Goal: Transaction & Acquisition: Subscribe to service/newsletter

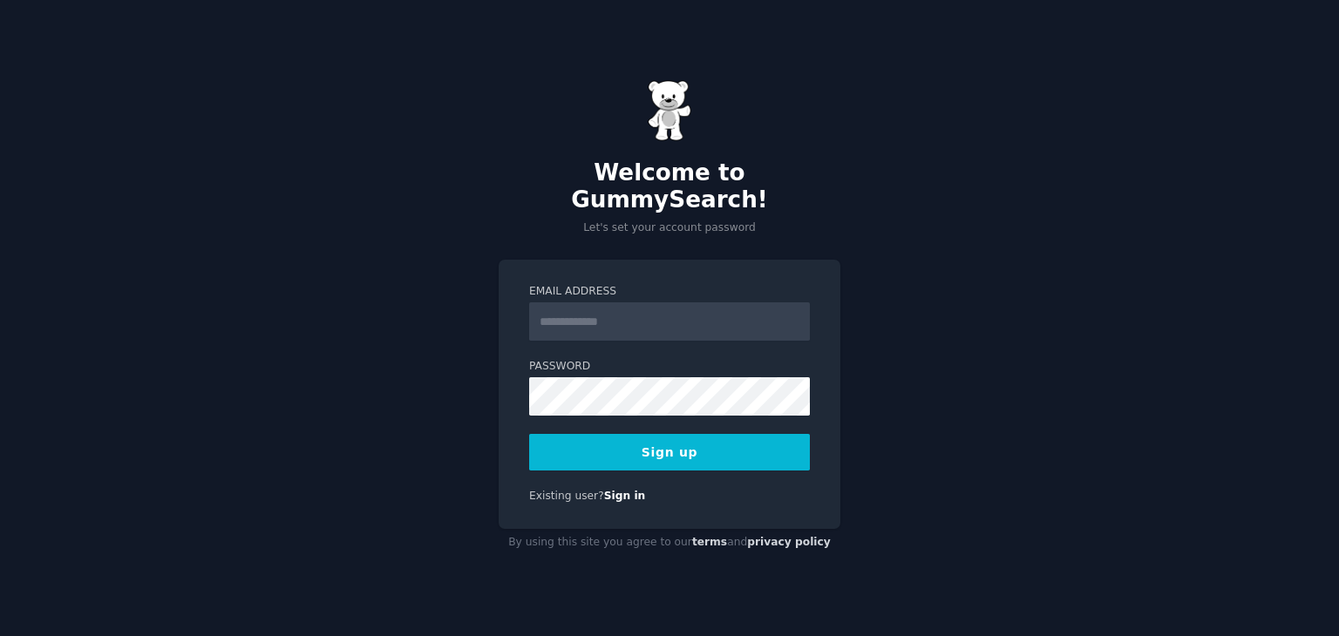
click at [591, 303] on input "Email Address" at bounding box center [669, 321] width 281 height 38
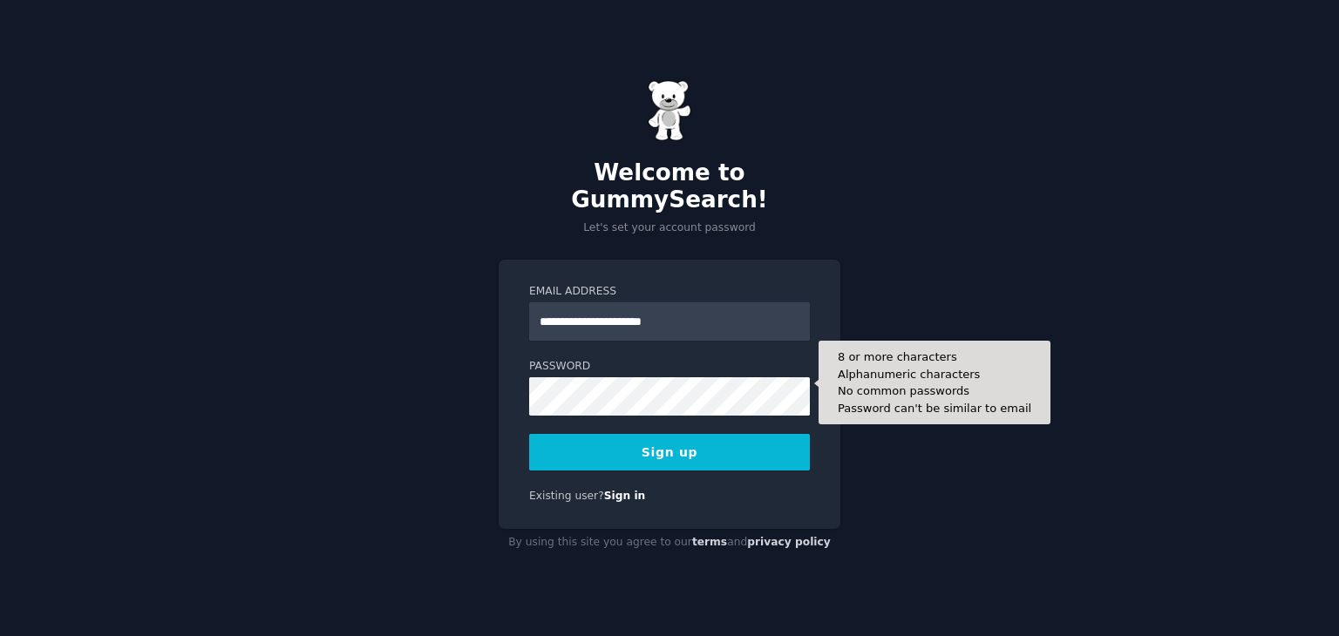
type input "**********"
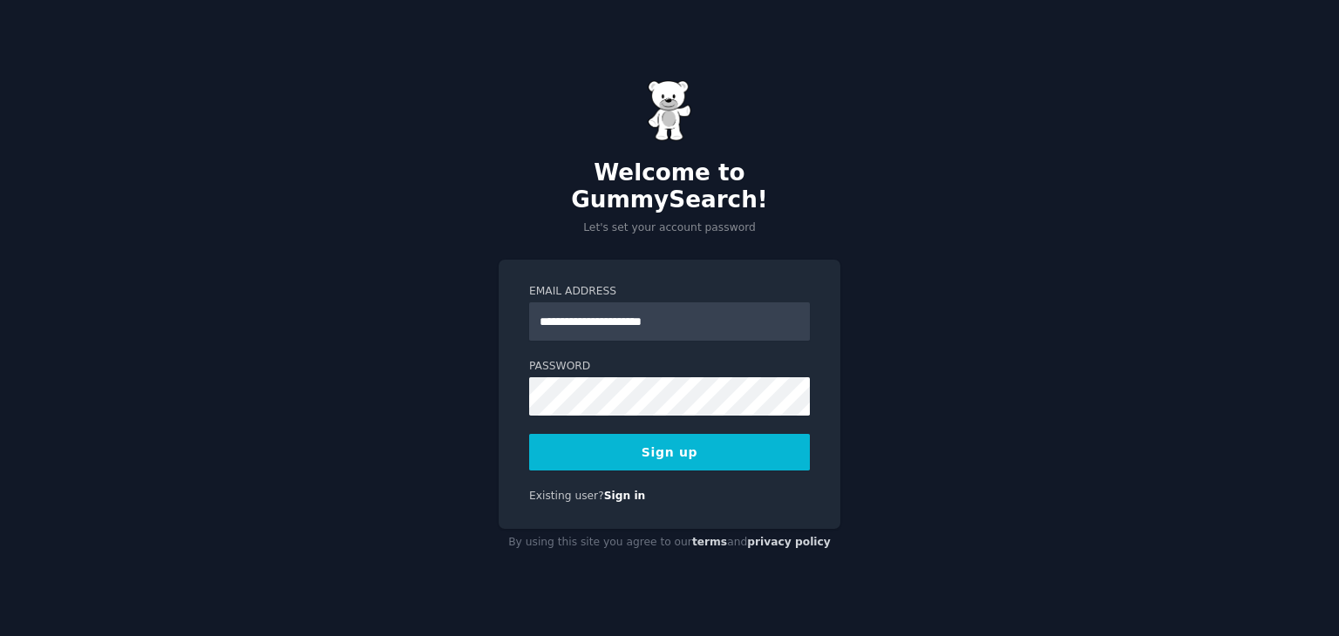
click at [761, 444] on button "Sign up" at bounding box center [669, 452] width 281 height 37
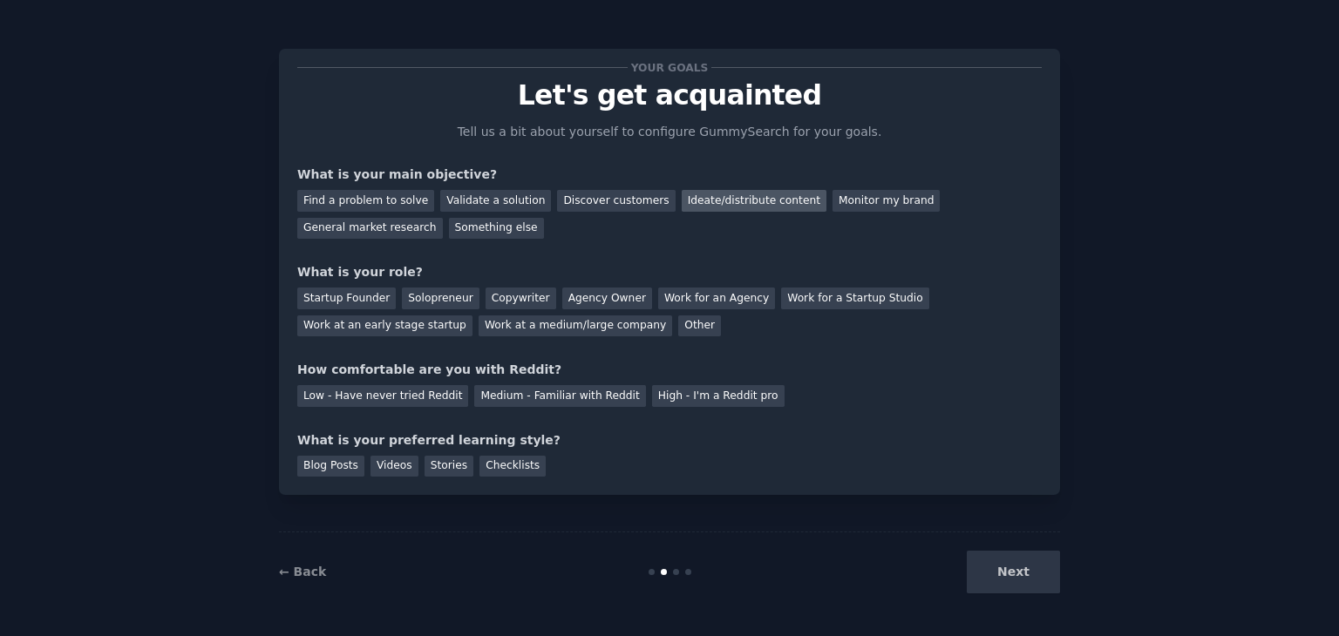
click at [724, 199] on div "Ideate/distribute content" at bounding box center [754, 201] width 145 height 22
click at [472, 316] on div "Work at an early stage startup" at bounding box center [384, 327] width 175 height 22
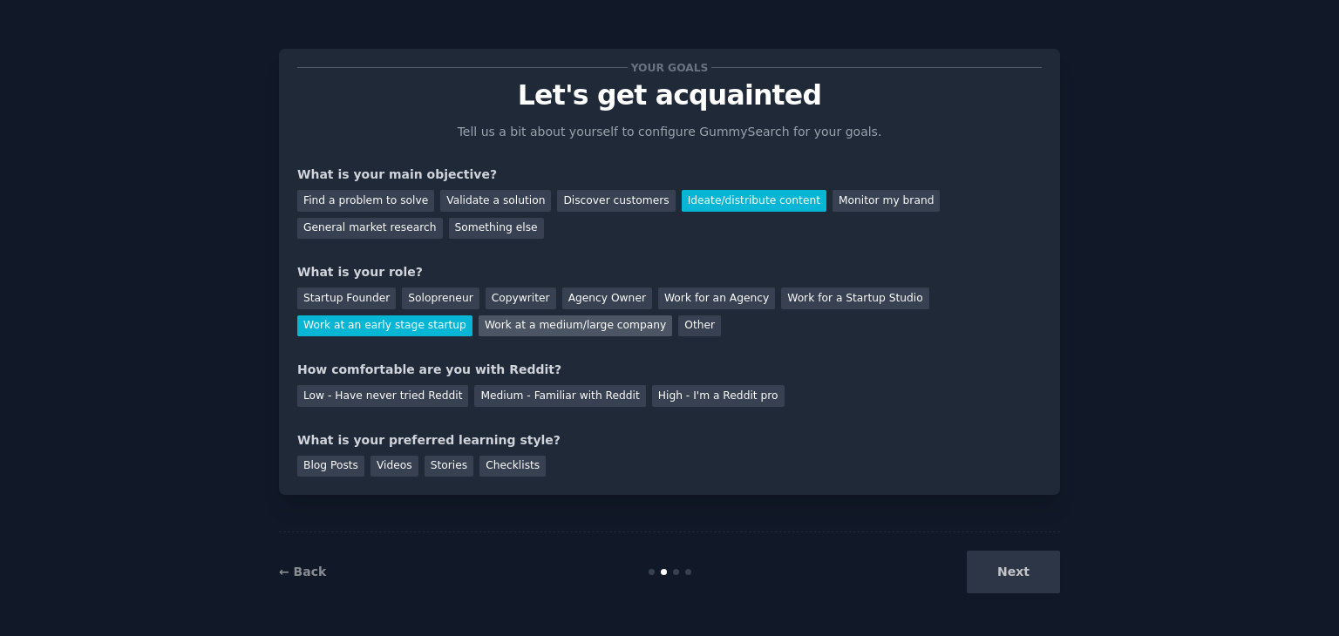
click at [479, 321] on div "Work at a medium/large company" at bounding box center [576, 327] width 194 height 22
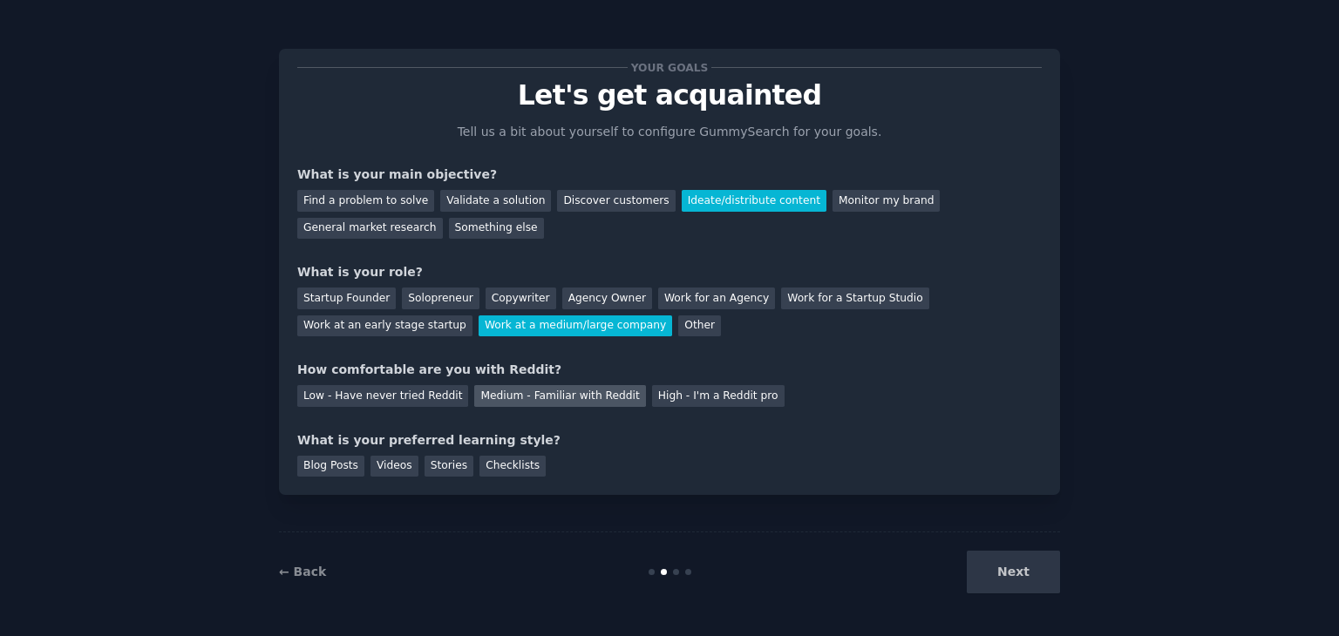
click at [518, 401] on div "Medium - Familiar with Reddit" at bounding box center [559, 396] width 171 height 22
click at [334, 468] on div "Blog Posts" at bounding box center [330, 467] width 67 height 22
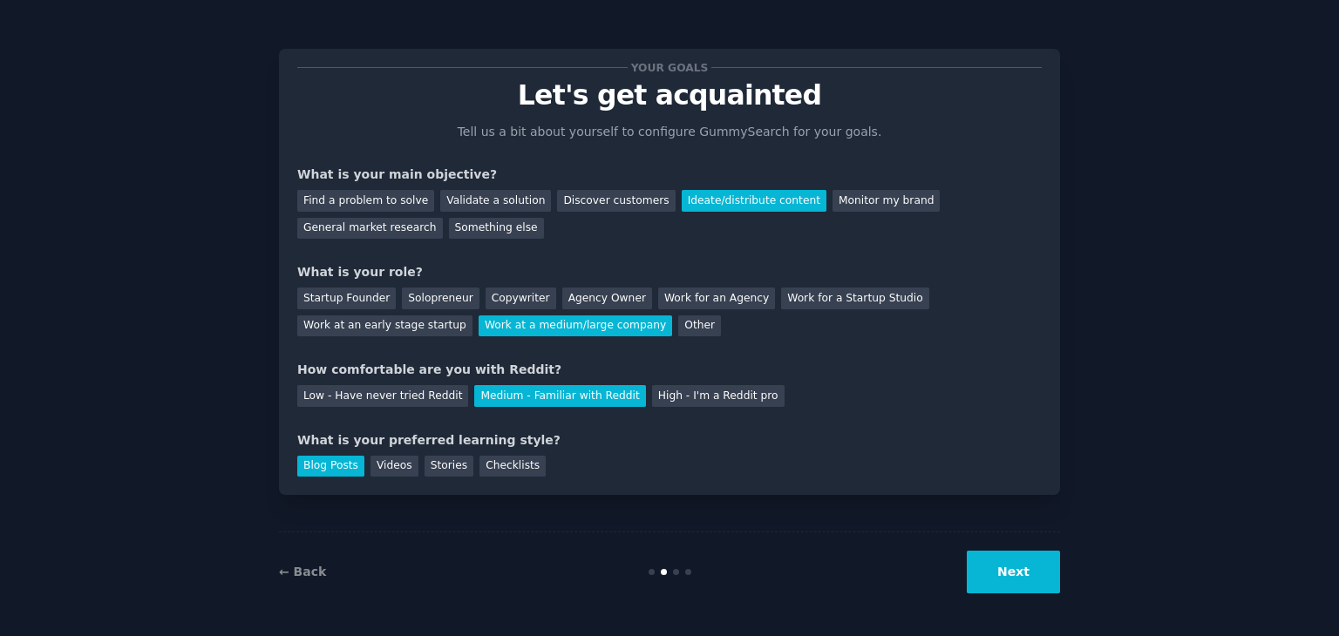
click at [1033, 559] on button "Next" at bounding box center [1013, 572] width 93 height 43
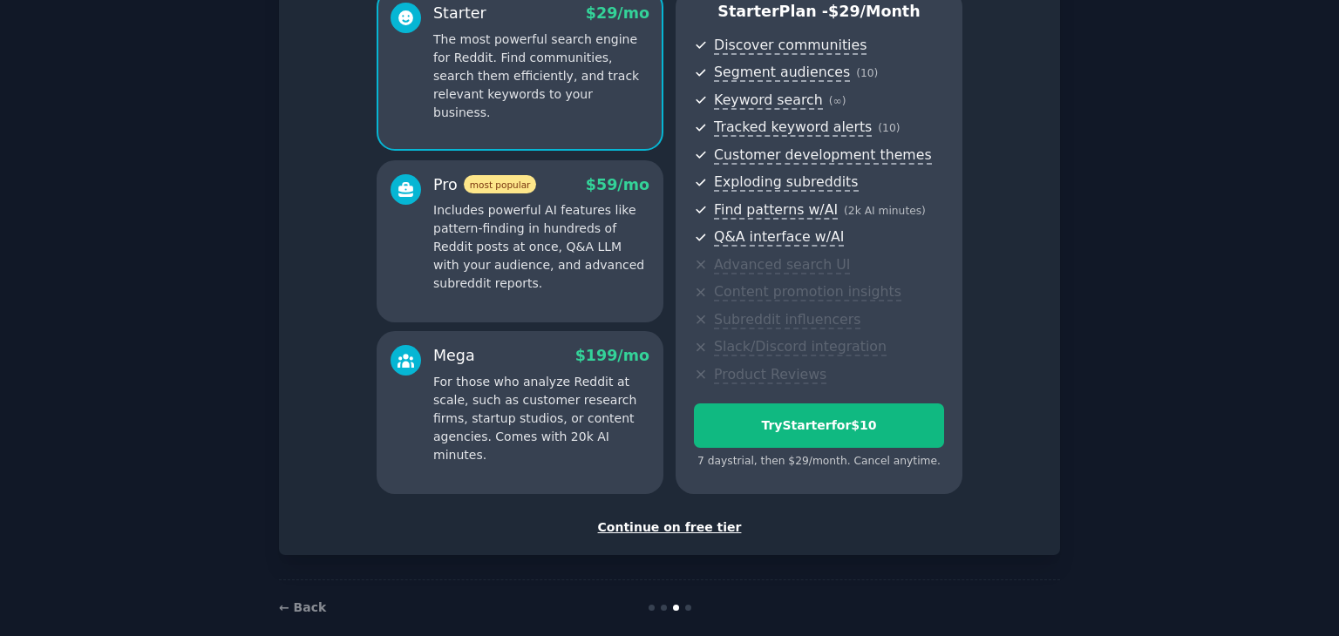
scroll to position [190, 0]
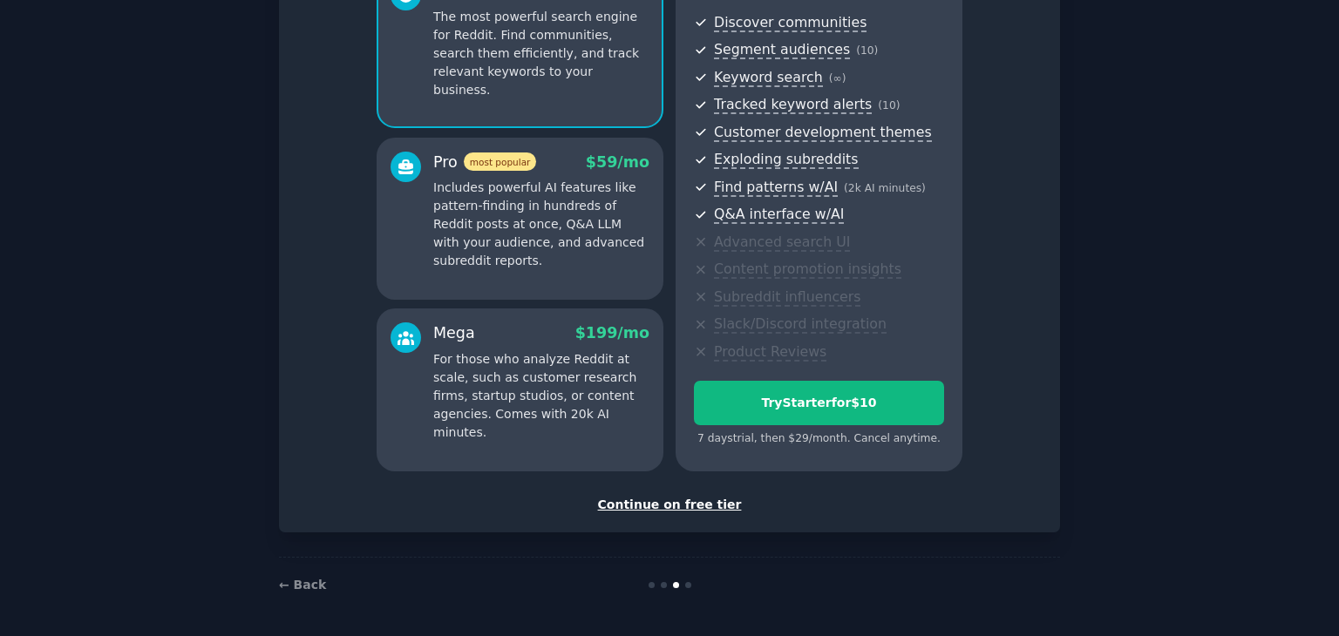
click at [712, 503] on div "Continue on free tier" at bounding box center [669, 505] width 744 height 18
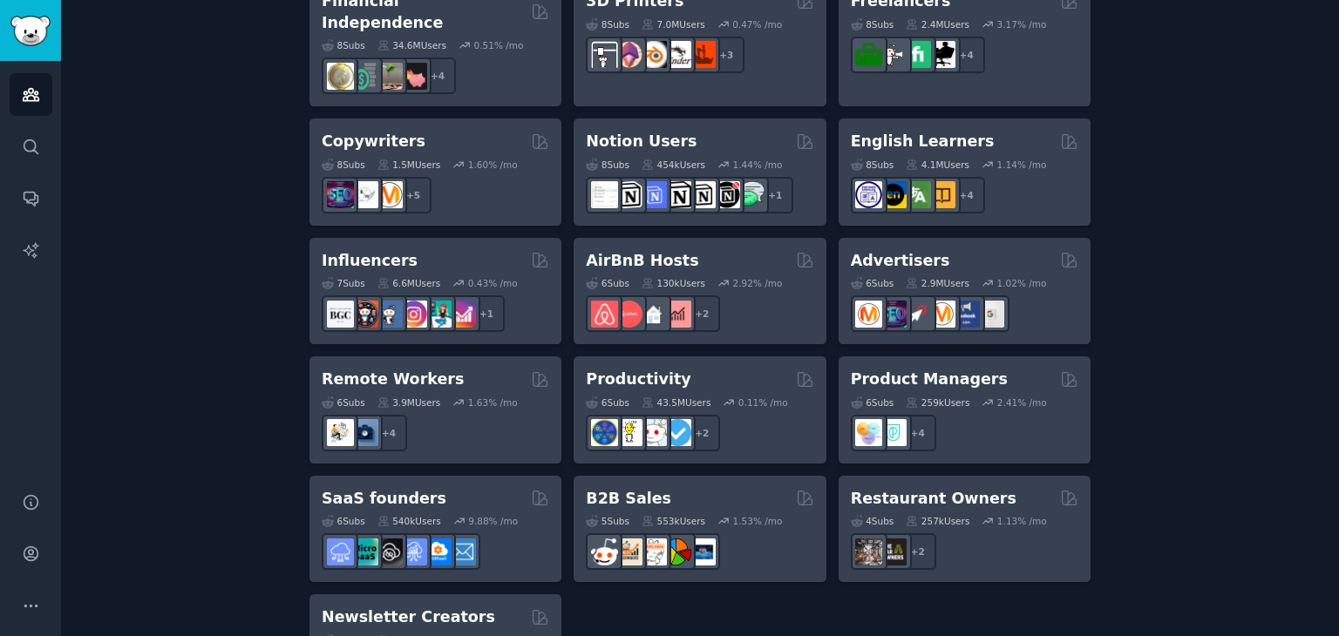
scroll to position [1374, 0]
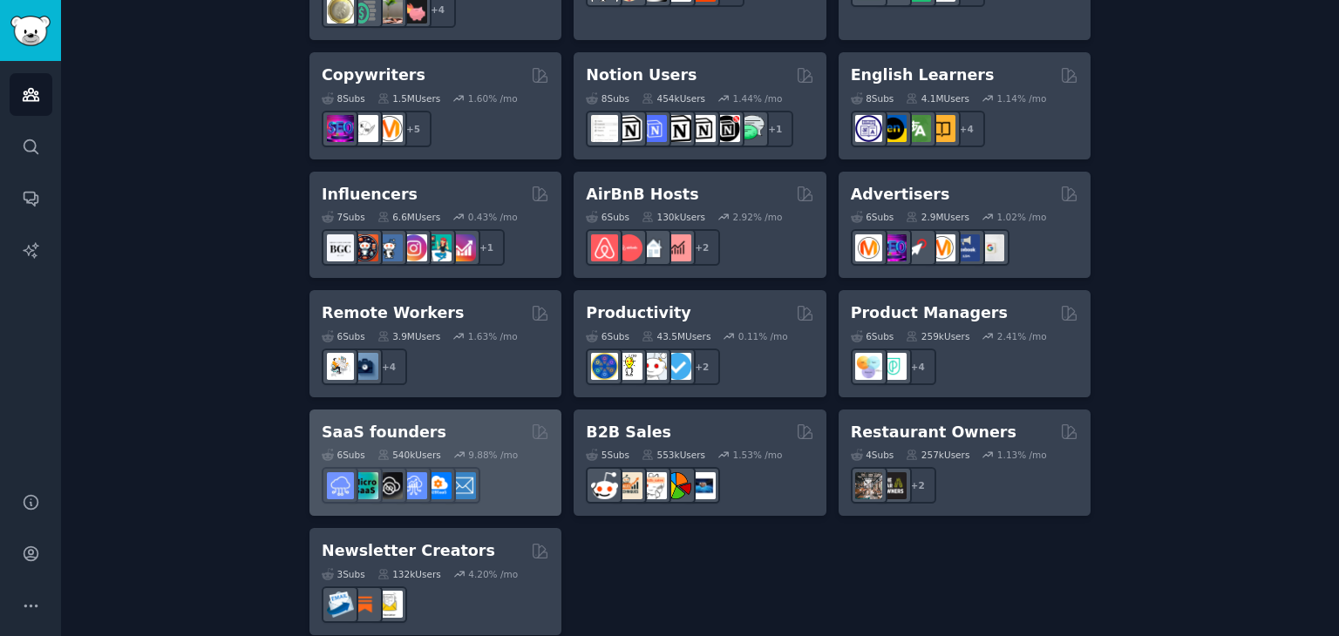
click at [509, 422] on div "SaaS founders" at bounding box center [436, 433] width 228 height 22
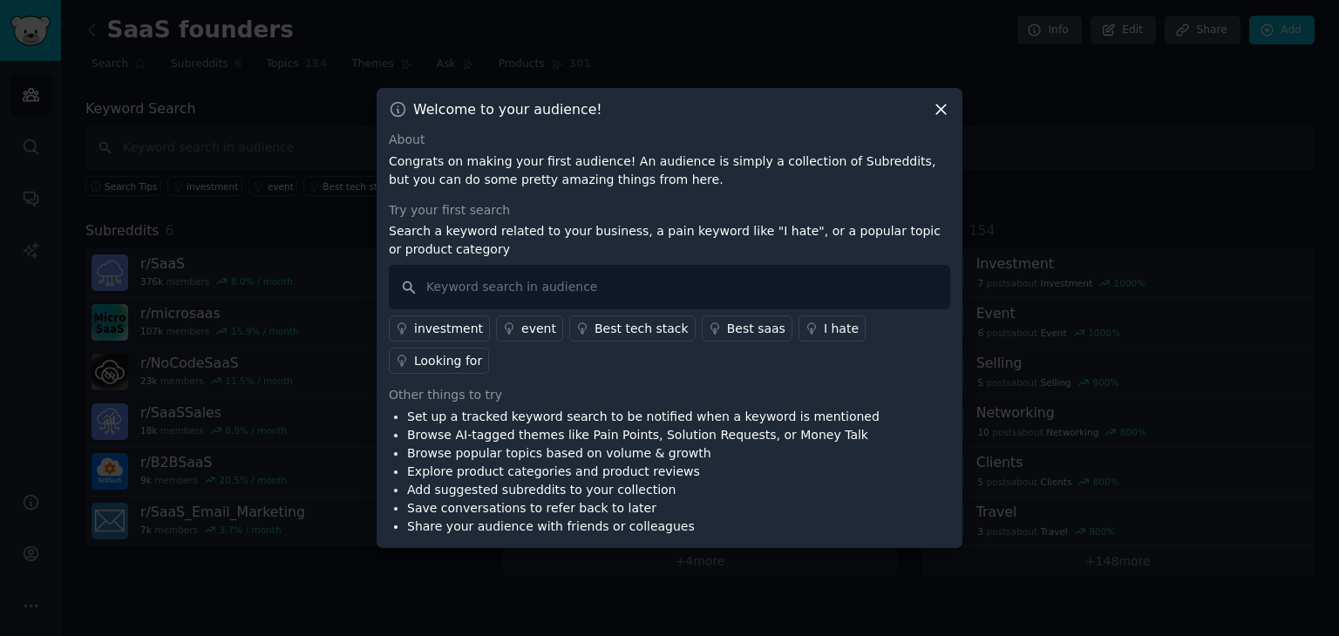
click at [941, 119] on icon at bounding box center [941, 109] width 18 height 18
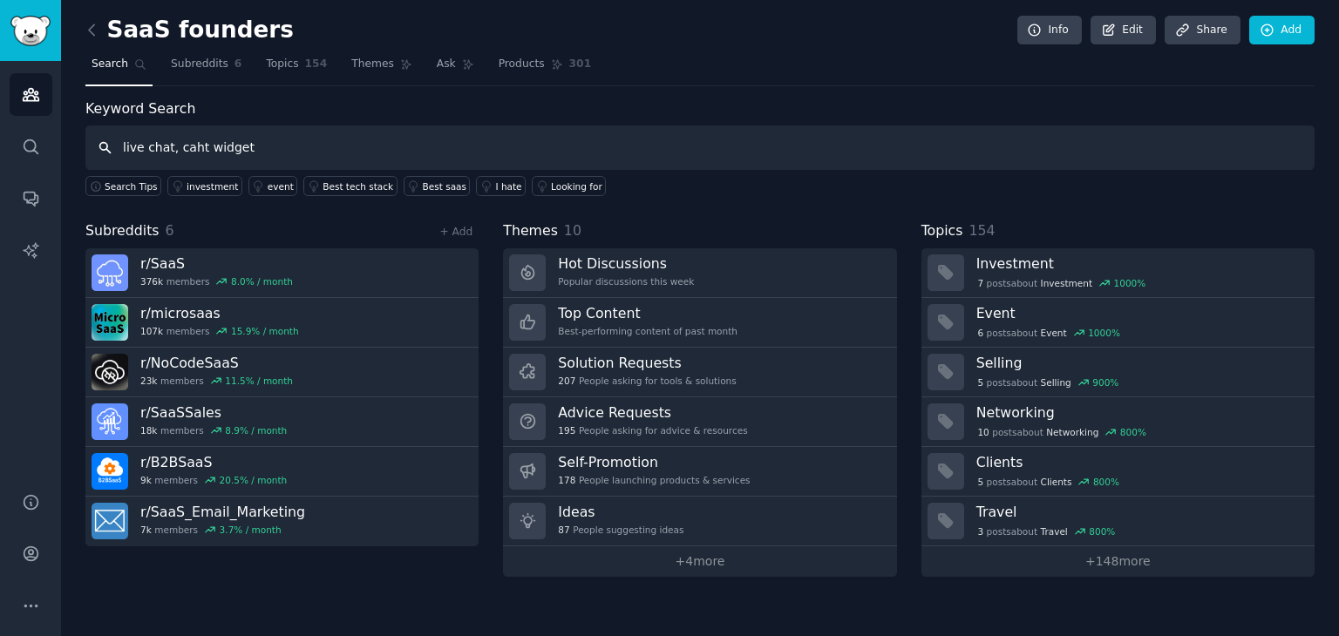
type input "live chat, caht widget"
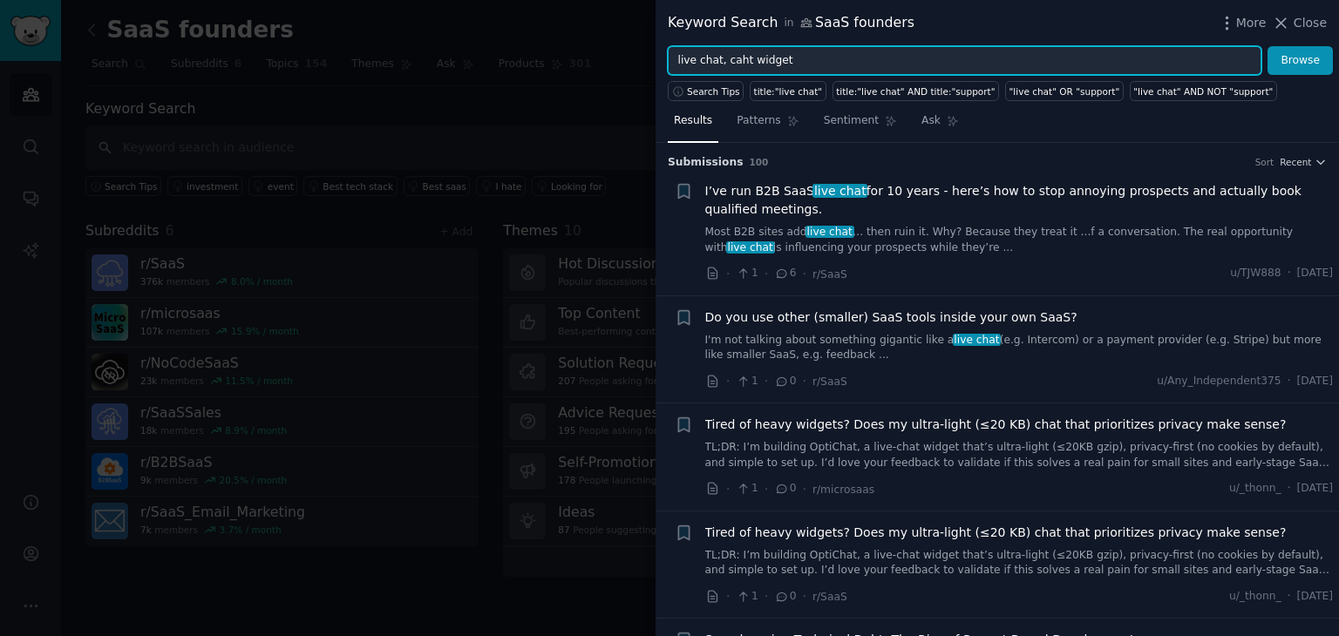
click at [739, 62] on input "live chat, caht widget" at bounding box center [965, 61] width 594 height 30
type input "live chat, chat widget"
click at [1267, 46] on button "Browse" at bounding box center [1299, 61] width 65 height 30
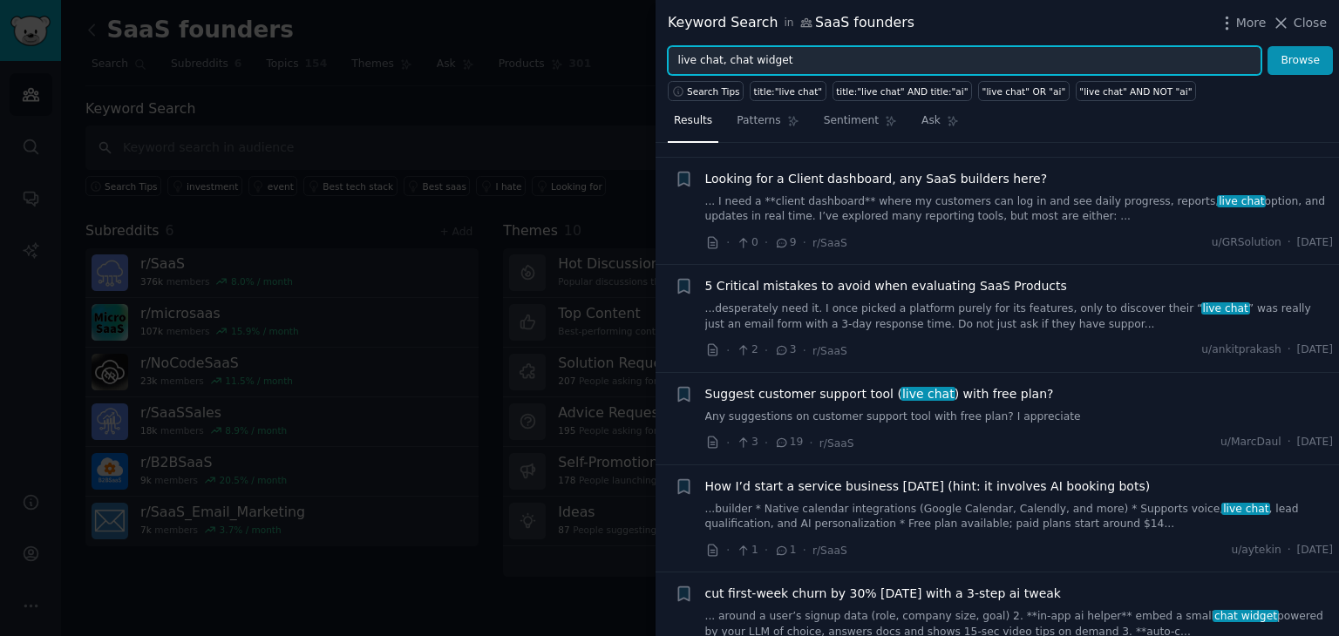
scroll to position [1133, 0]
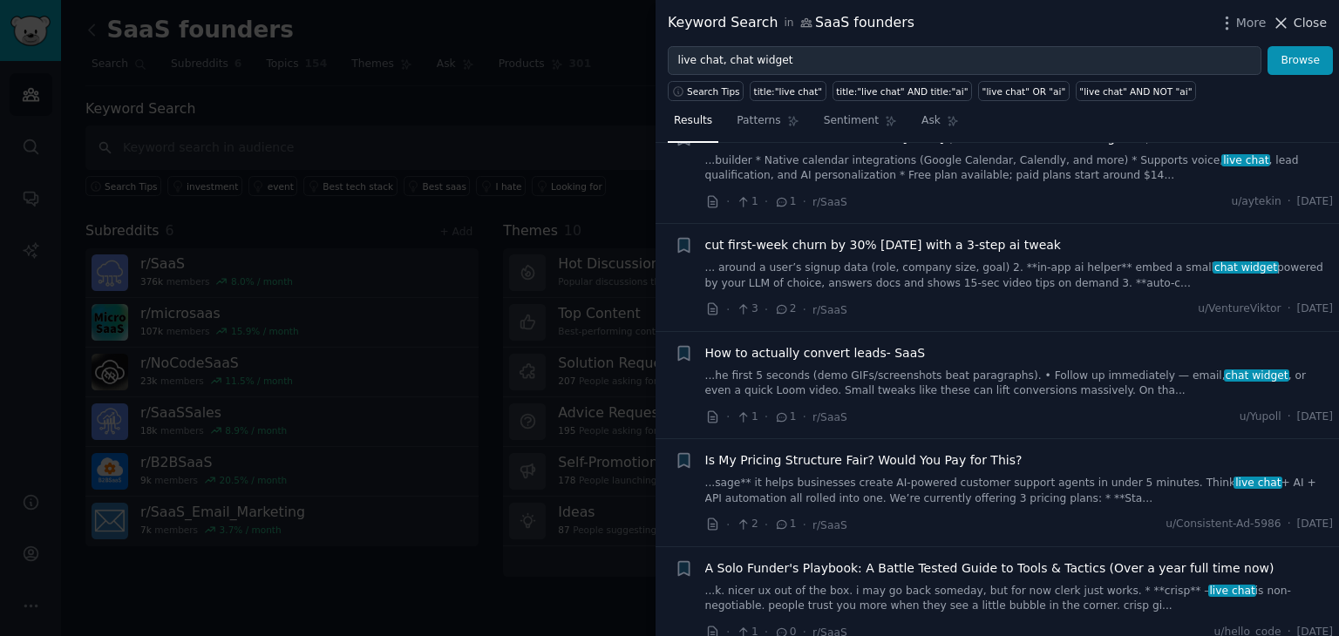
click at [1281, 17] on icon at bounding box center [1281, 23] width 18 height 18
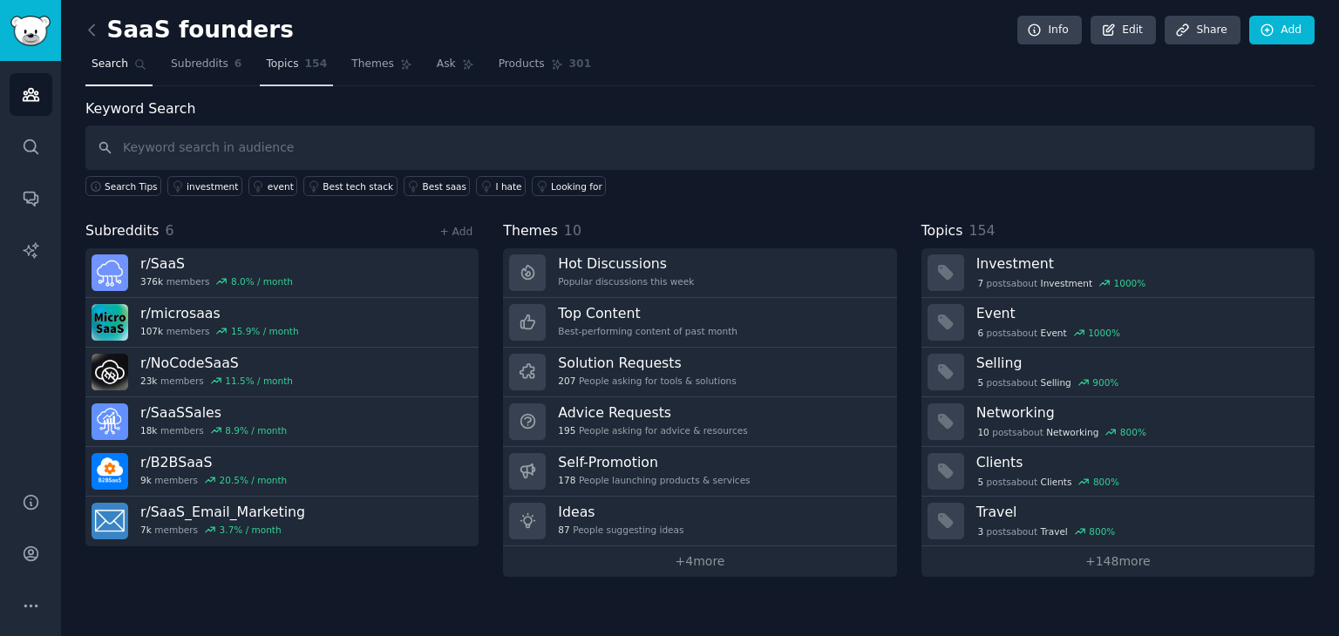
click at [265, 53] on link "Topics 154" at bounding box center [296, 69] width 73 height 36
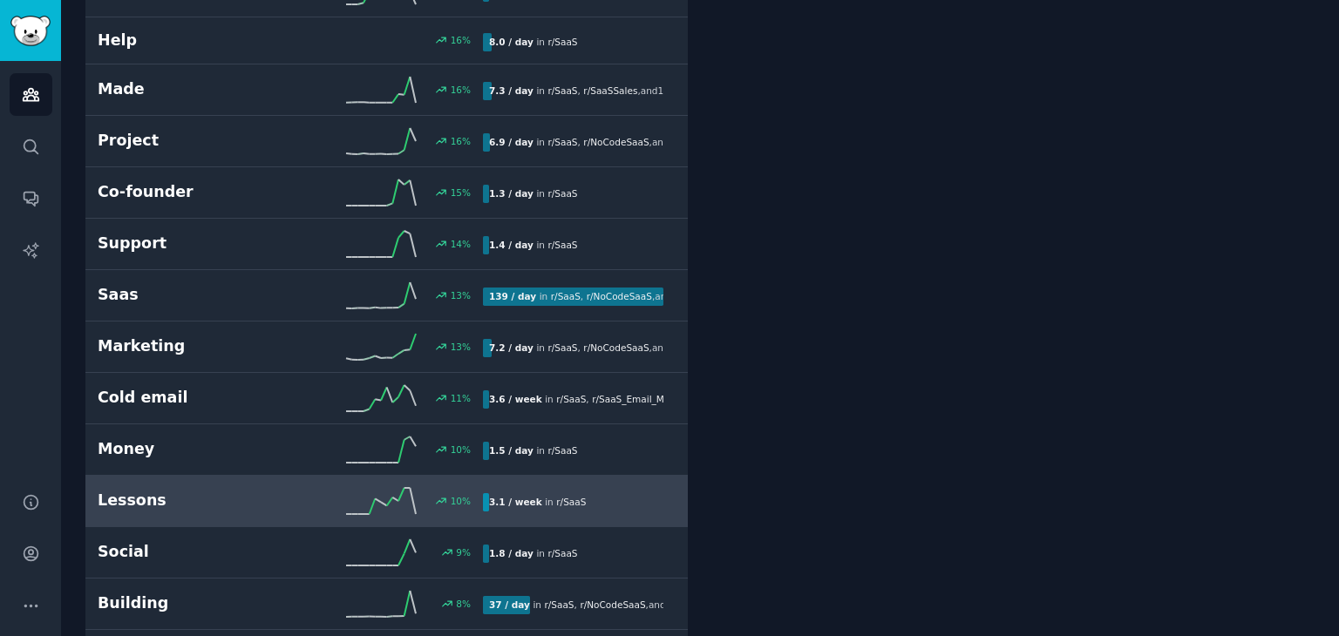
scroll to position [5579, 0]
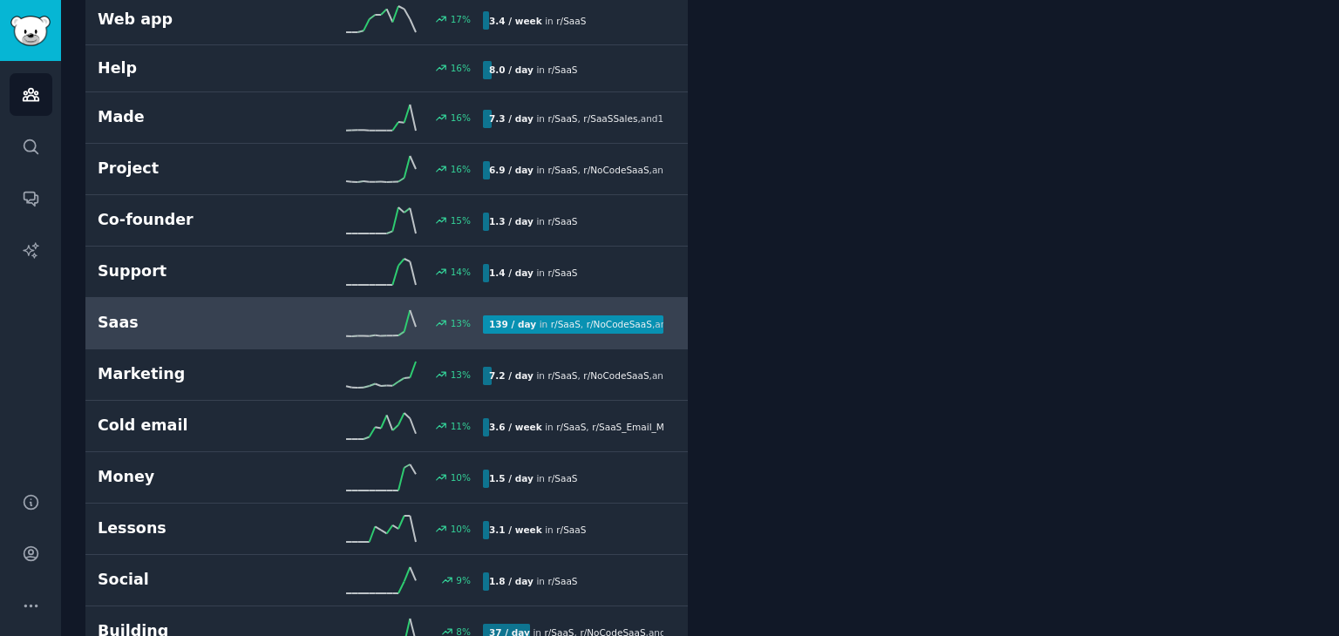
click at [341, 315] on div "13 %" at bounding box center [386, 323] width 193 height 26
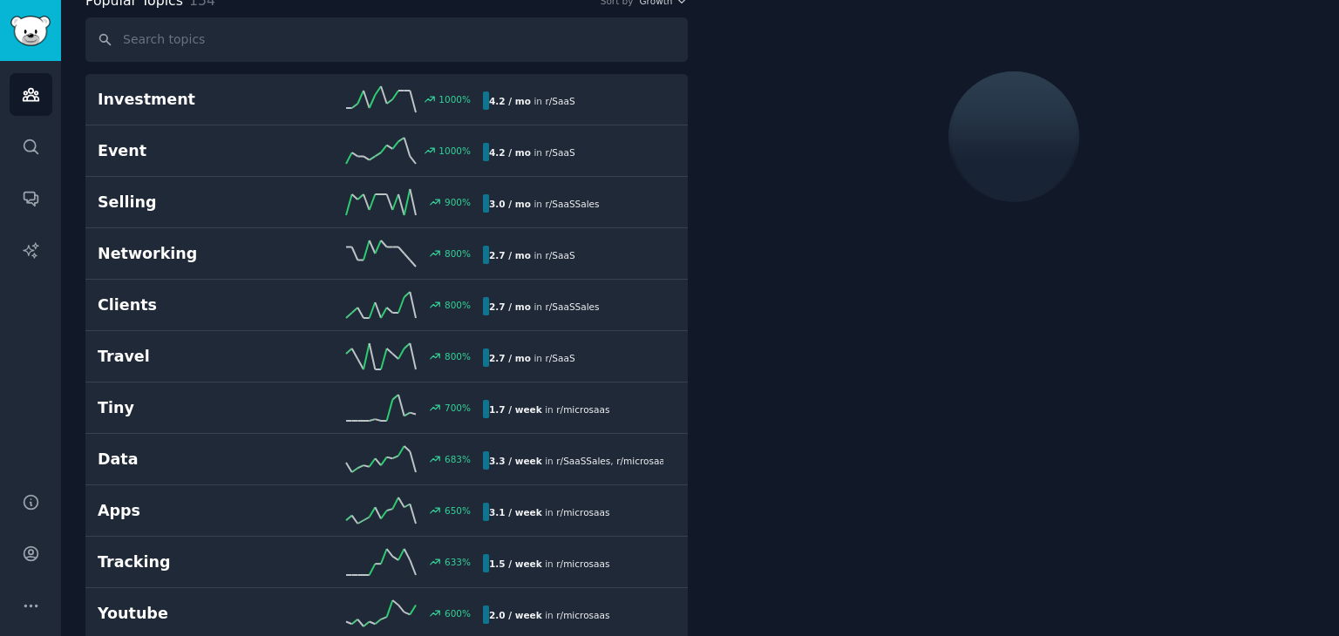
scroll to position [97, 0]
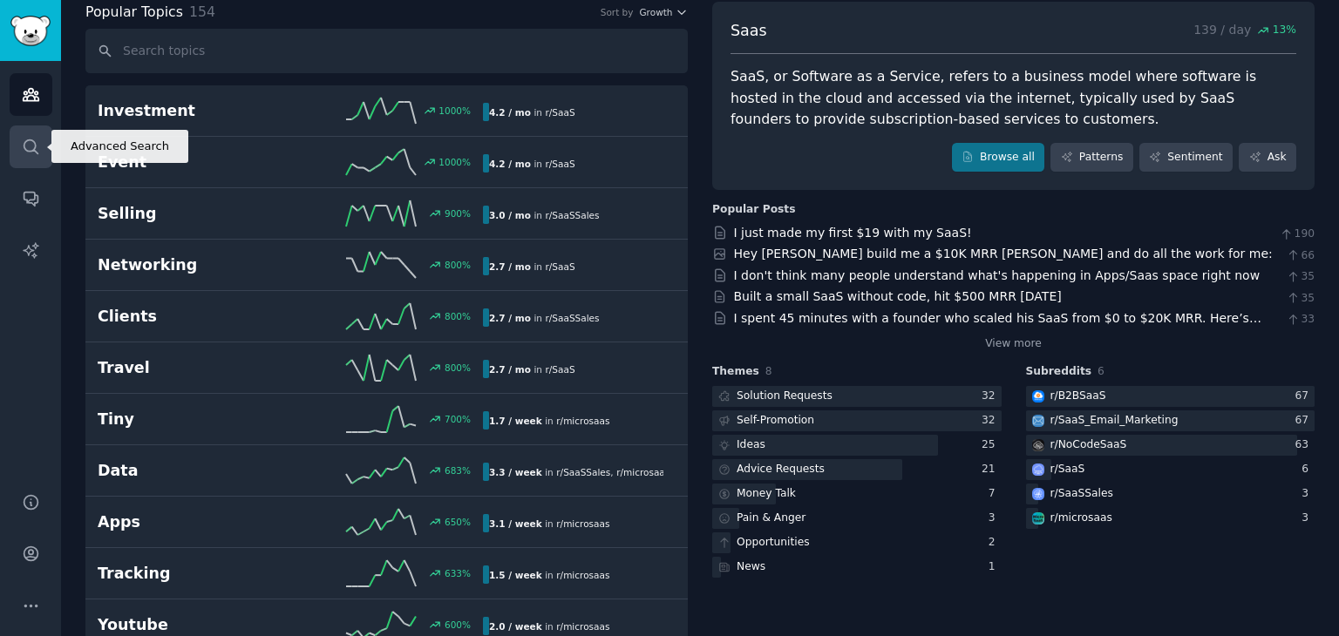
click at [31, 151] on icon "Sidebar" at bounding box center [31, 146] width 14 height 14
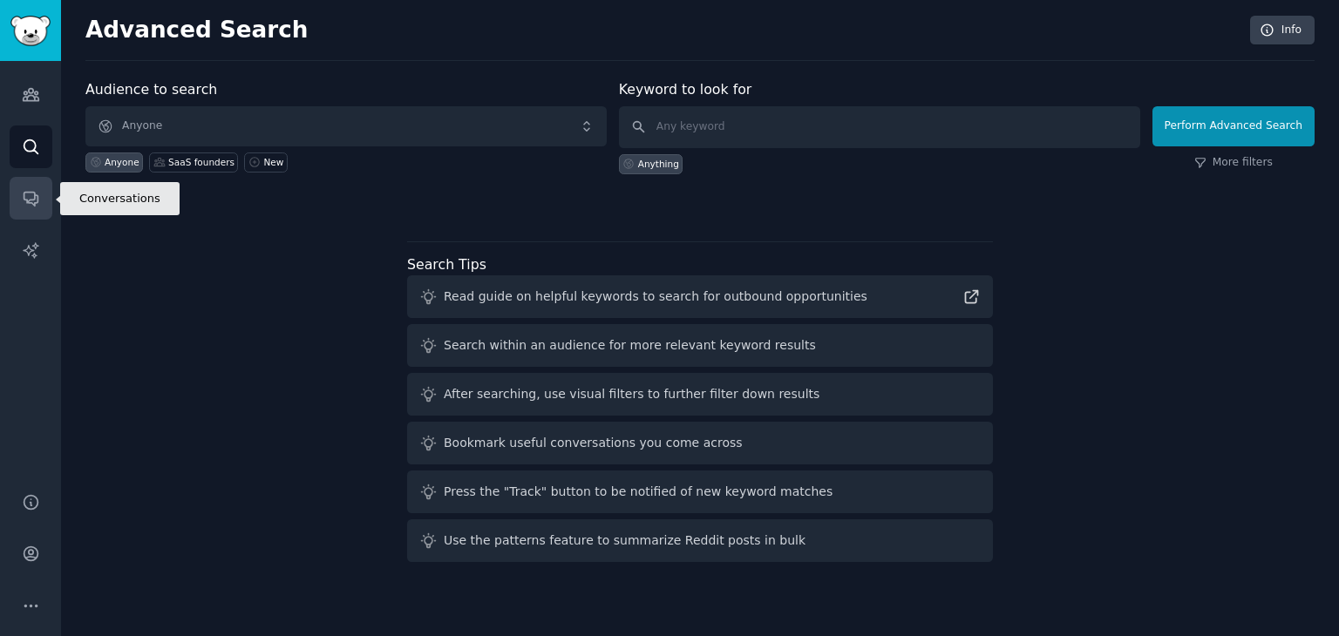
click at [33, 194] on icon "Sidebar" at bounding box center [31, 198] width 18 height 18
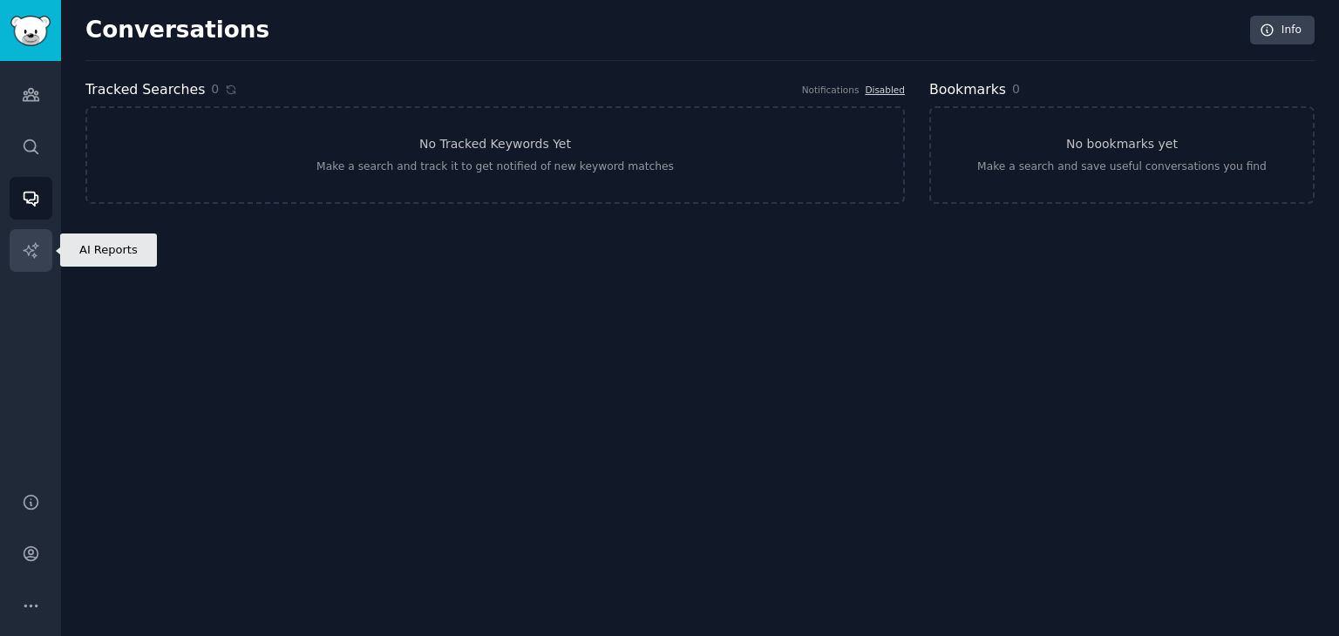
click at [32, 259] on icon "Sidebar" at bounding box center [31, 250] width 18 height 18
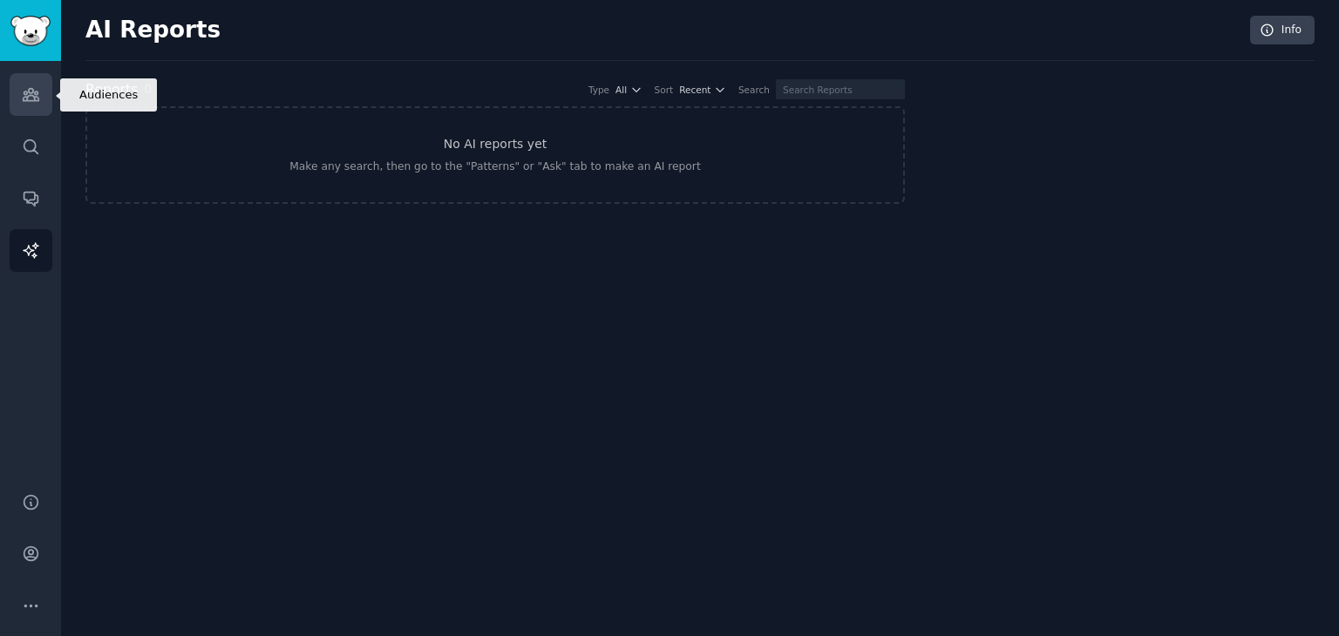
click at [25, 103] on icon "Sidebar" at bounding box center [31, 94] width 18 height 18
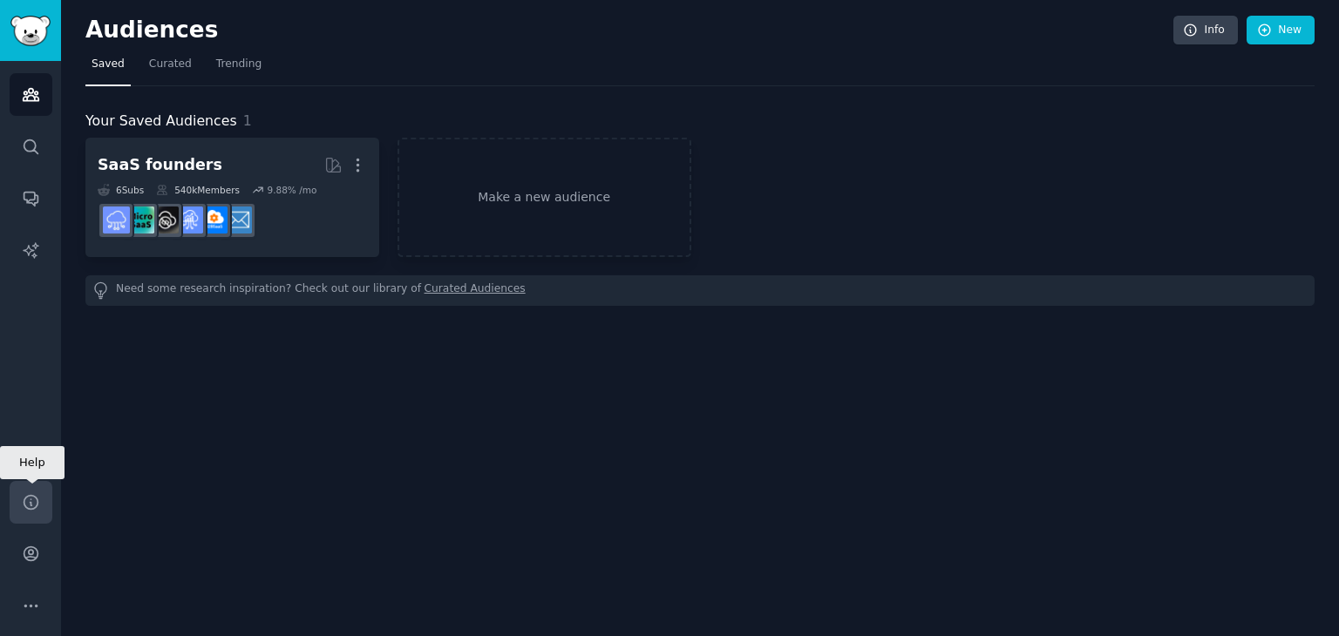
click at [38, 506] on icon "Sidebar" at bounding box center [31, 502] width 18 height 18
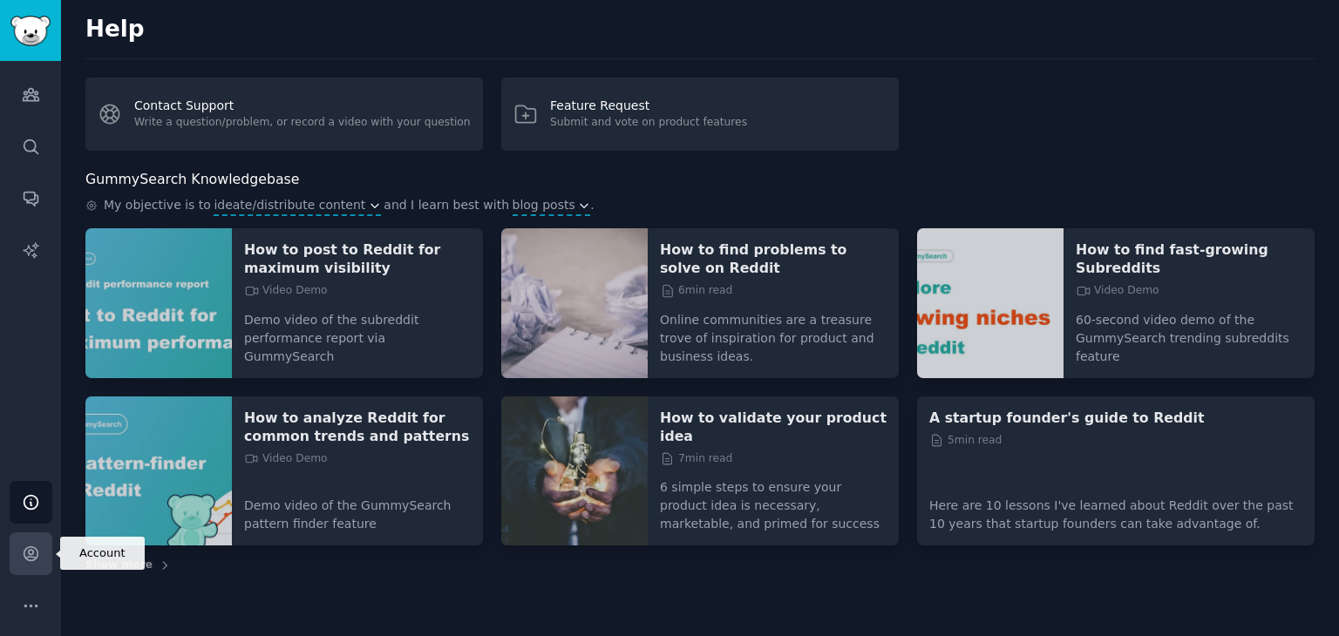
click at [37, 564] on link "Account" at bounding box center [31, 554] width 43 height 43
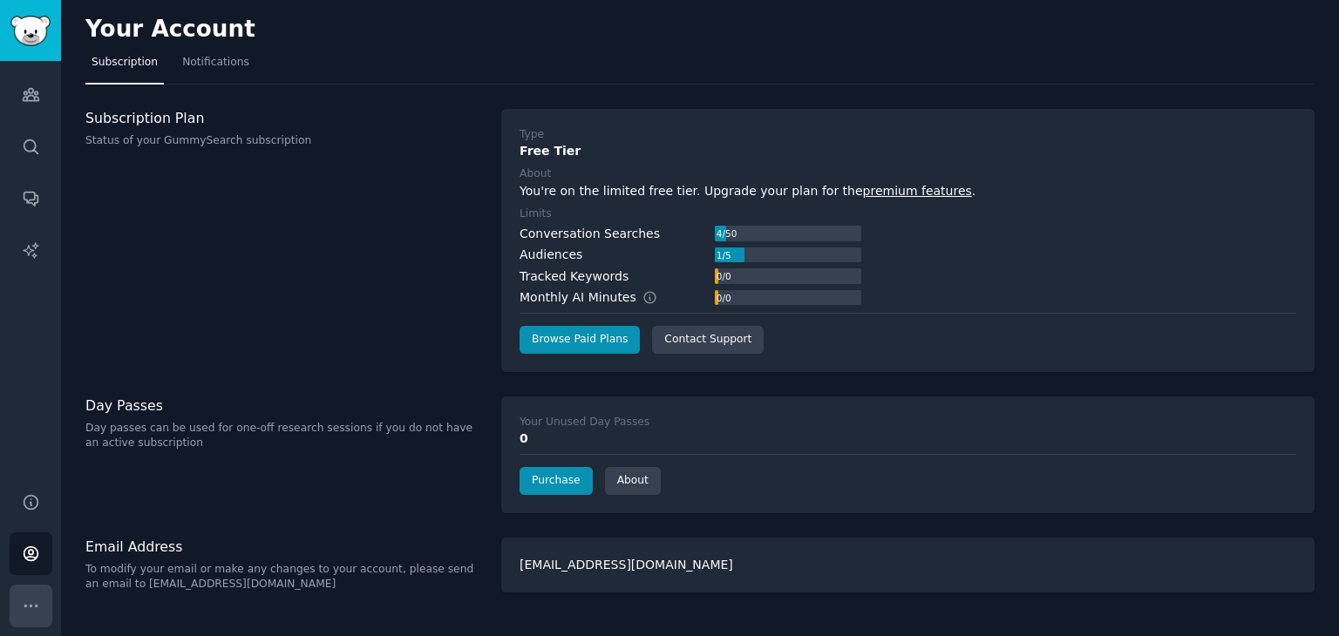
click at [24, 605] on icon "Sidebar" at bounding box center [30, 606] width 12 height 2
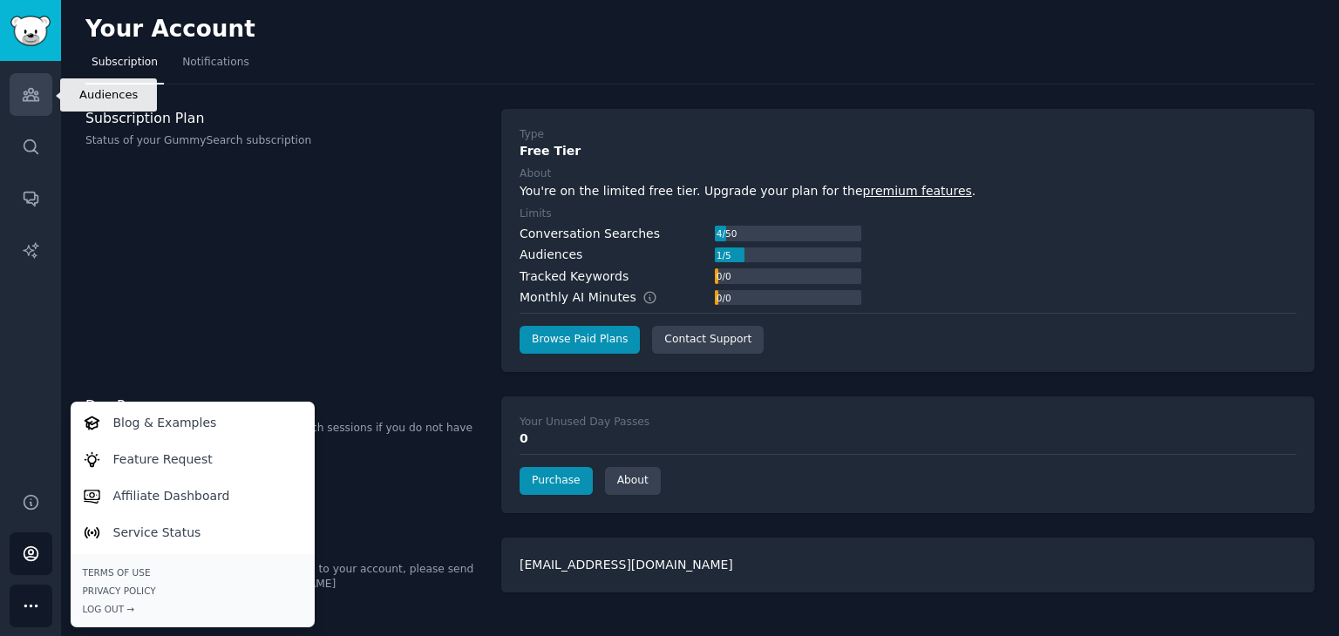
click at [42, 87] on link "Audiences" at bounding box center [31, 94] width 43 height 43
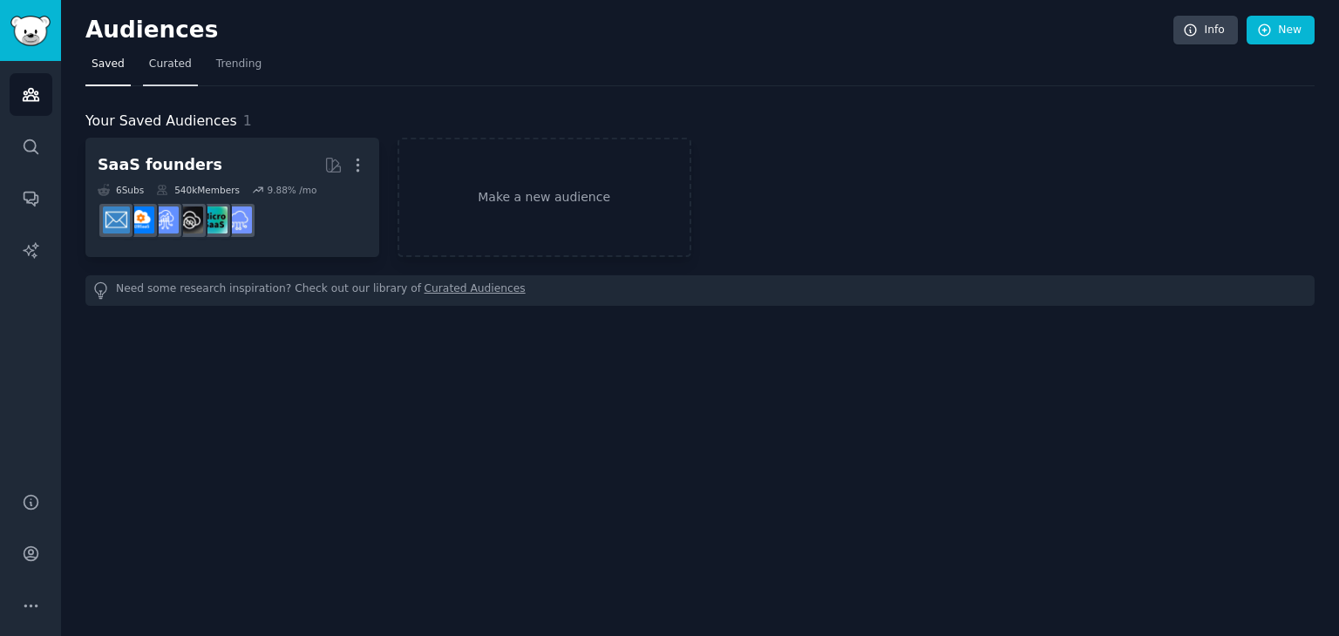
click at [162, 84] on link "Curated" at bounding box center [170, 69] width 55 height 36
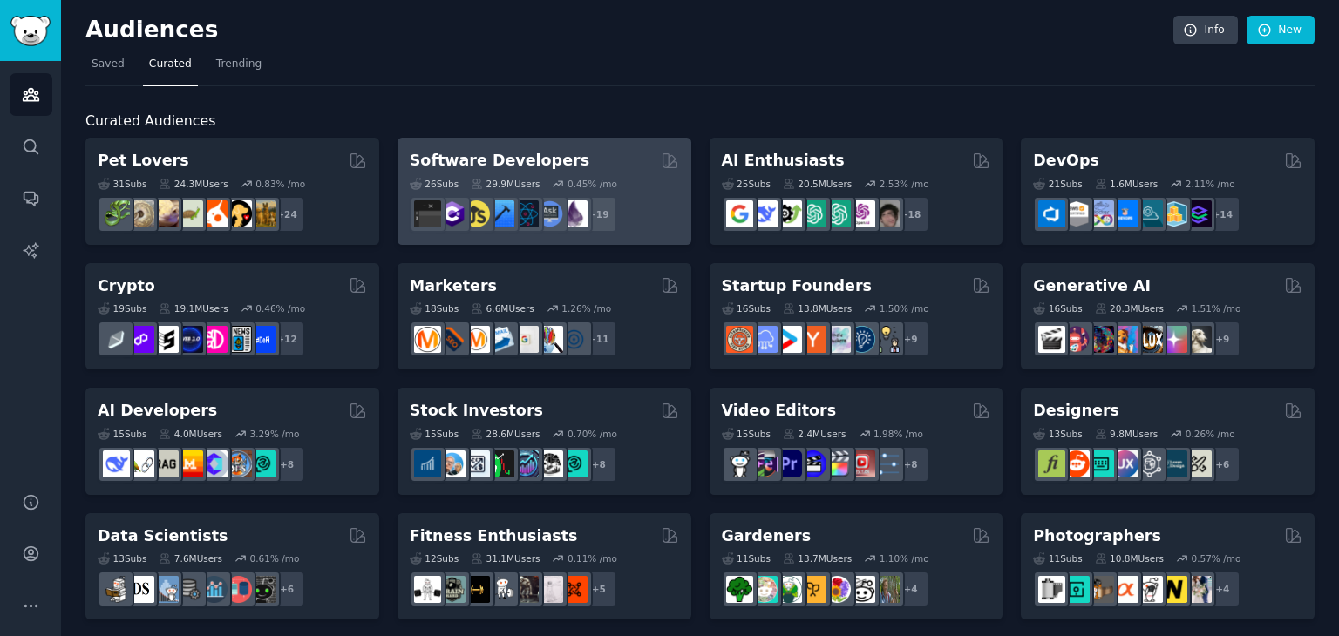
click at [587, 172] on div "26 Sub s 29.9M Users 0.45 % /mo r/Development, r/coolgithubprojects, r/software…" at bounding box center [544, 202] width 269 height 61
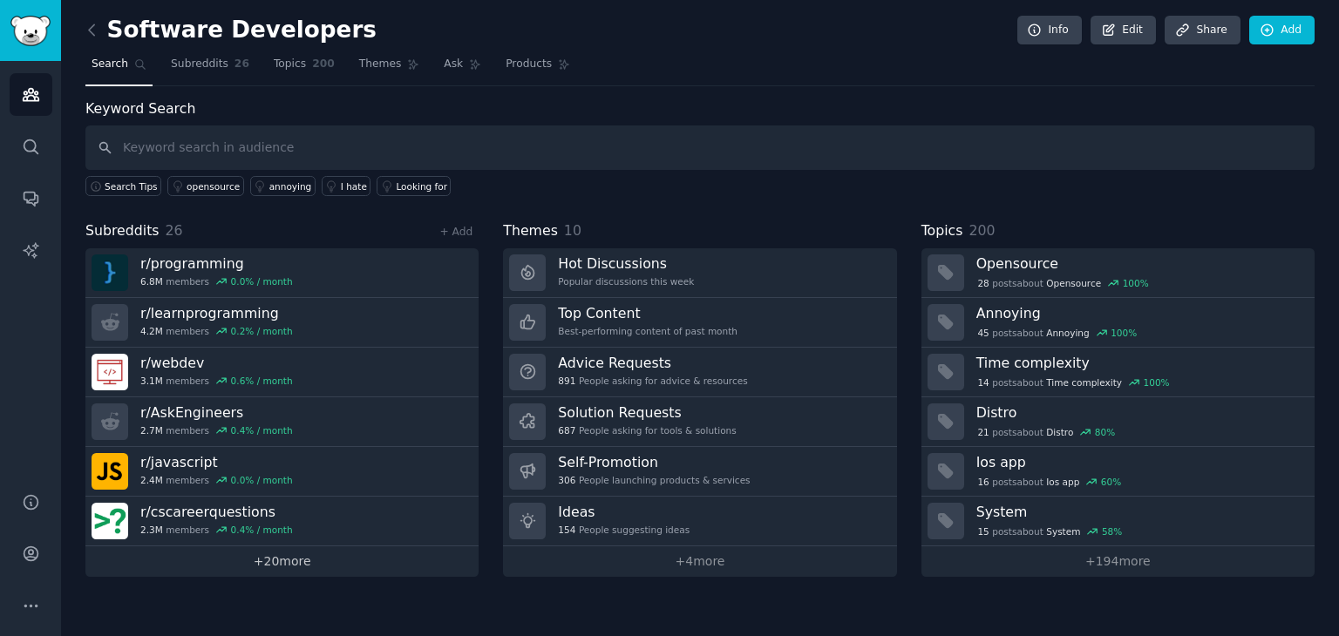
click at [306, 558] on link "+ 20 more" at bounding box center [281, 562] width 393 height 31
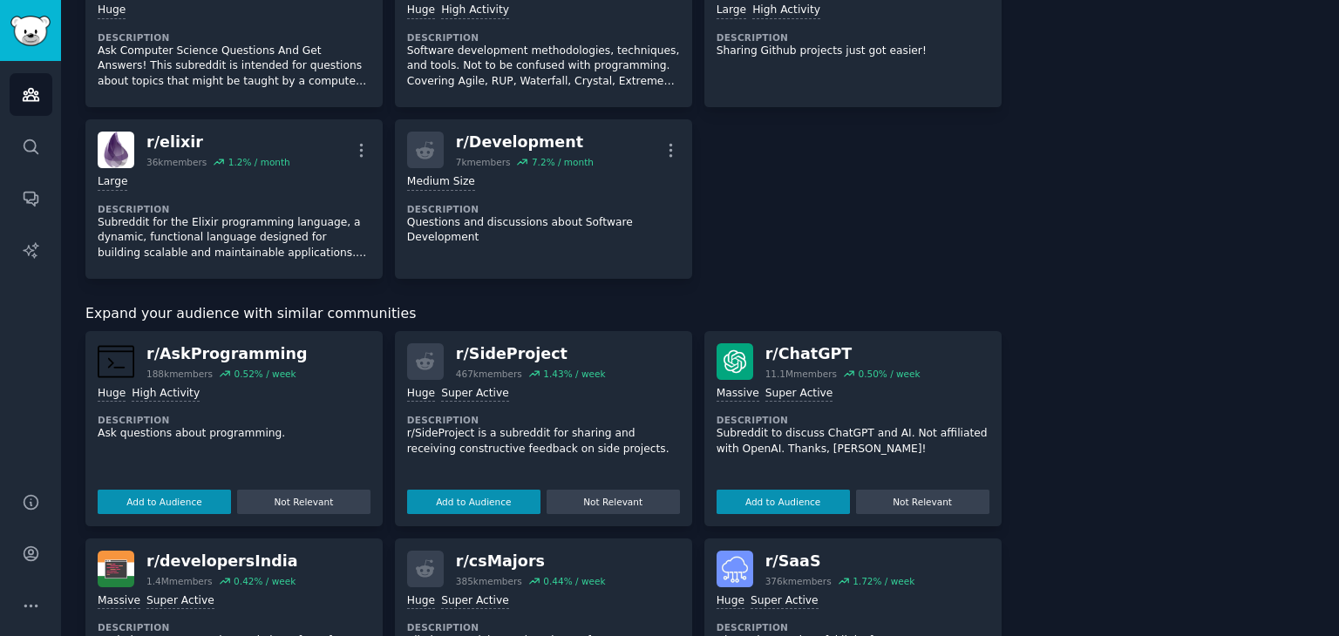
scroll to position [1395, 0]
